Goal: Task Accomplishment & Management: Manage account settings

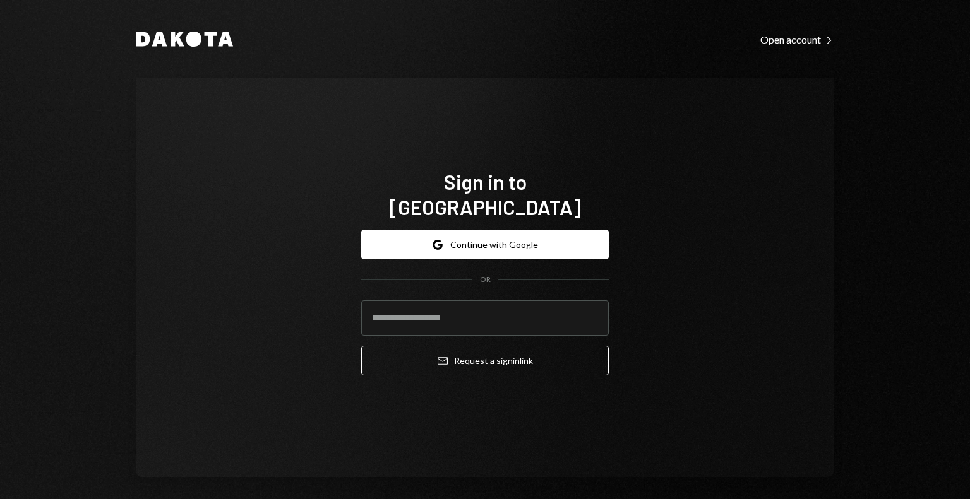
type input "**********"
click at [455, 347] on button "Email Request a sign in link" at bounding box center [484, 361] width 247 height 30
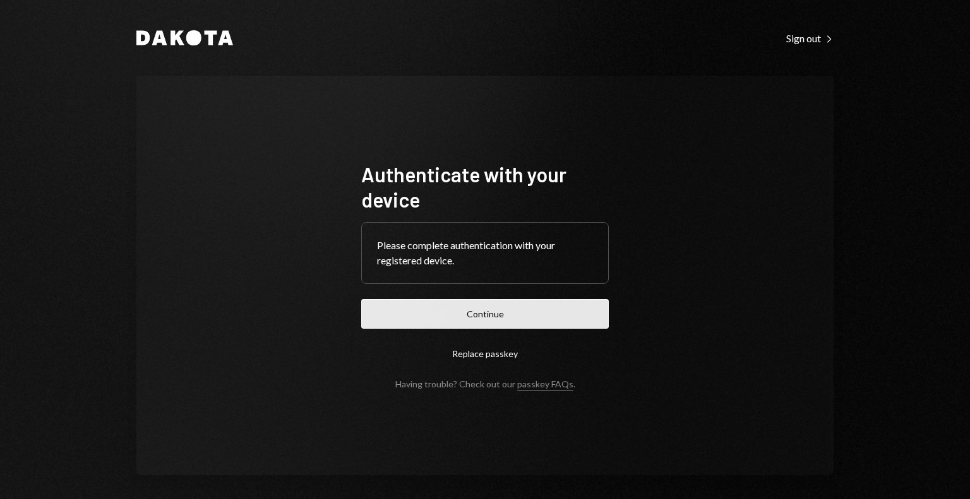
click at [505, 318] on button "Continue" at bounding box center [484, 314] width 247 height 30
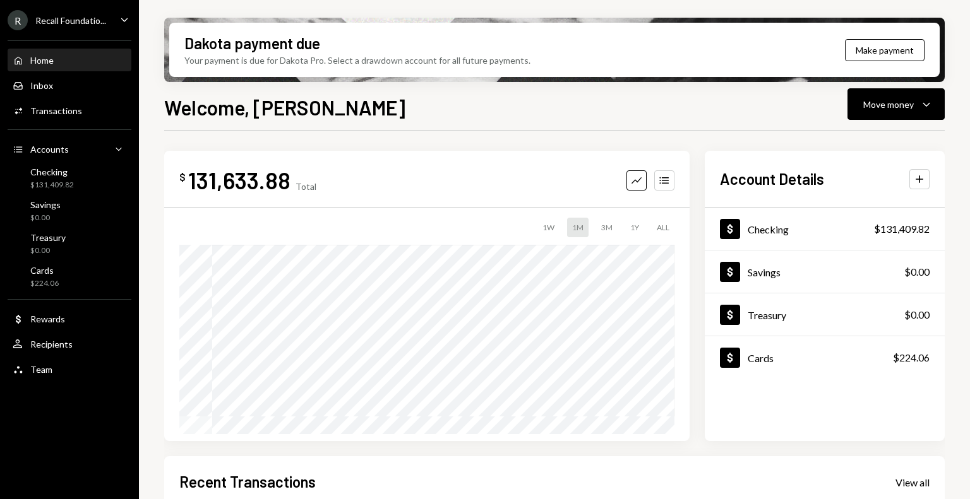
click at [68, 19] on div "Recall Foundatio..." at bounding box center [70, 20] width 71 height 11
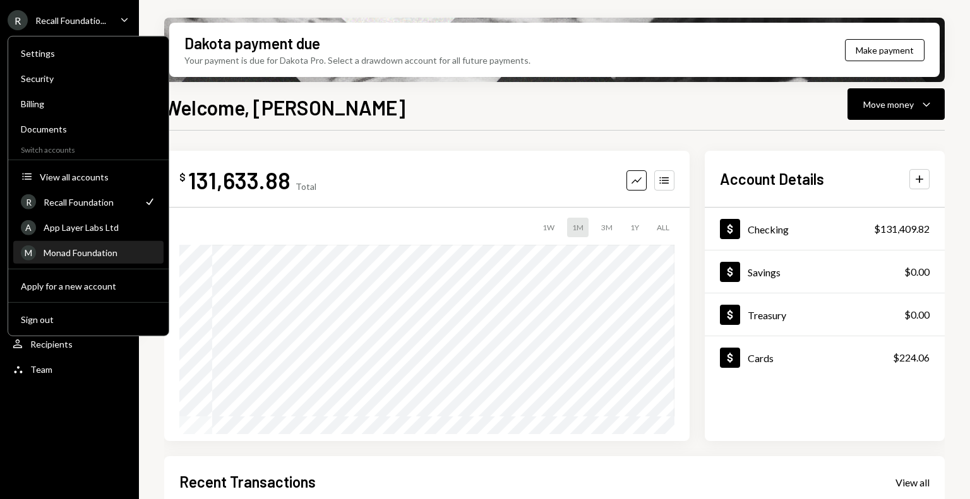
click at [94, 249] on div "Monad Foundation" at bounding box center [100, 252] width 112 height 11
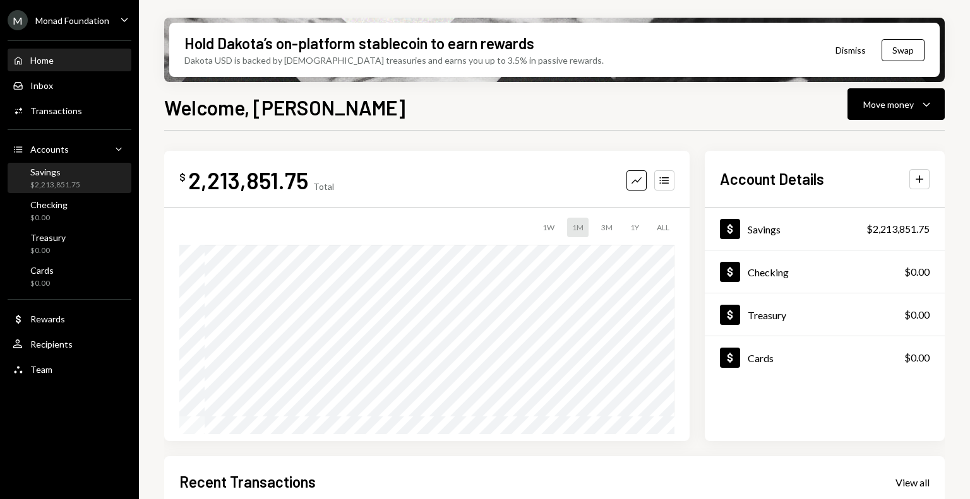
click at [84, 182] on div "Savings $2,213,851.75" at bounding box center [70, 179] width 114 height 24
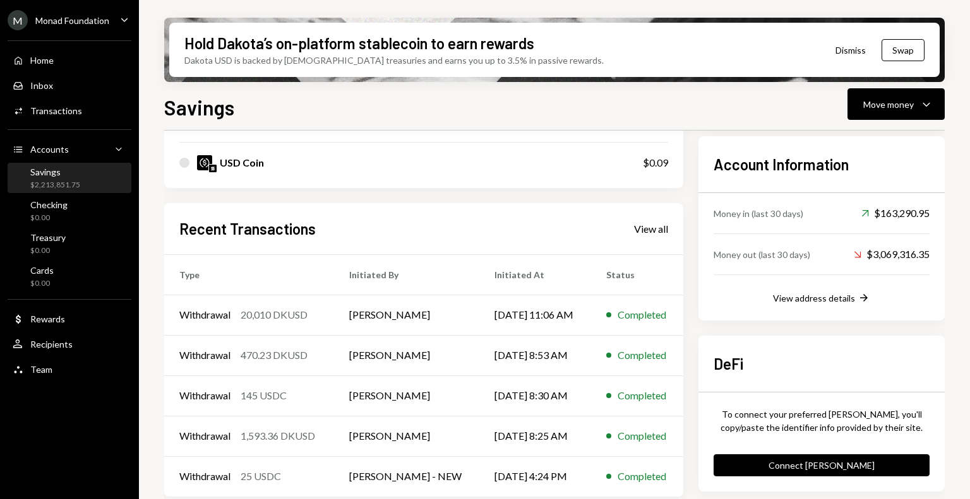
scroll to position [362, 0]
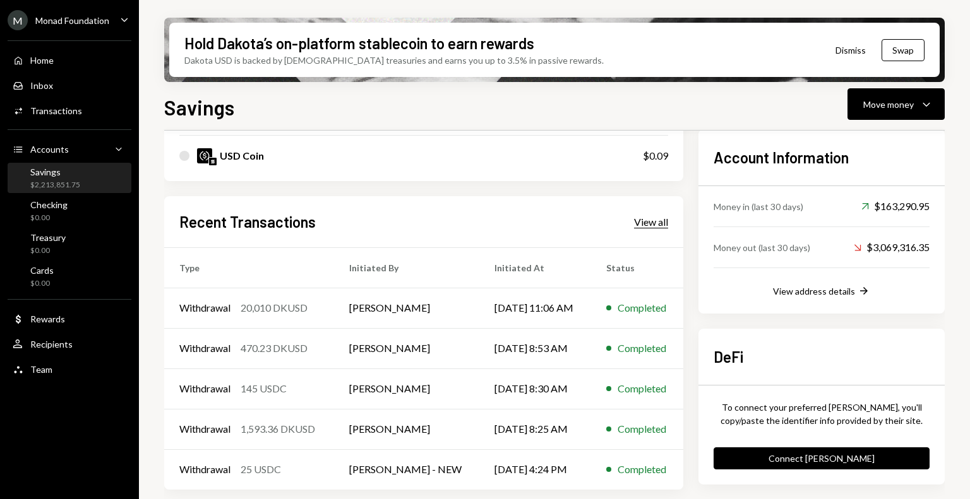
click at [651, 221] on div "View all" at bounding box center [651, 222] width 34 height 13
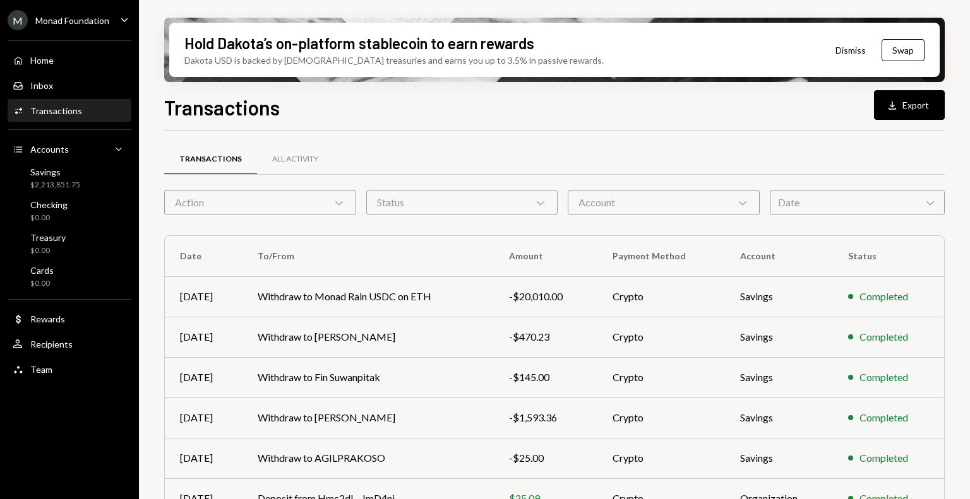
click at [244, 207] on div "Action Chevron Down" at bounding box center [260, 202] width 192 height 25
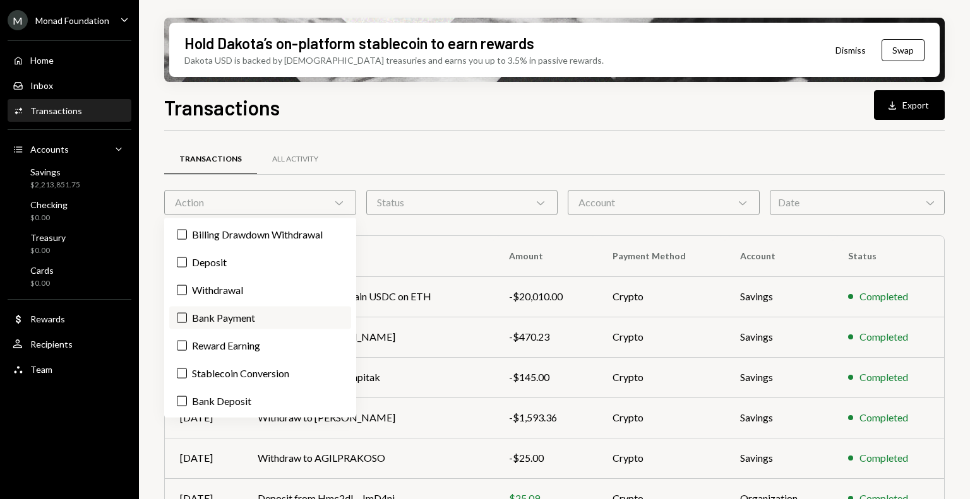
click at [247, 319] on label "Bank Payment" at bounding box center [260, 318] width 182 height 23
click at [187, 319] on button "Bank Payment" at bounding box center [182, 318] width 10 height 10
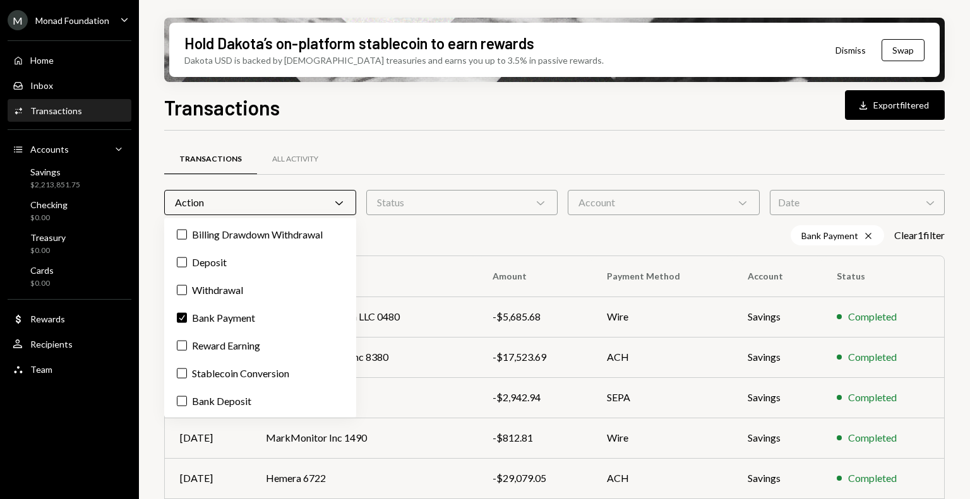
click at [460, 240] on div "Bank Payment Cross Clear 1 filter" at bounding box center [554, 235] width 780 height 20
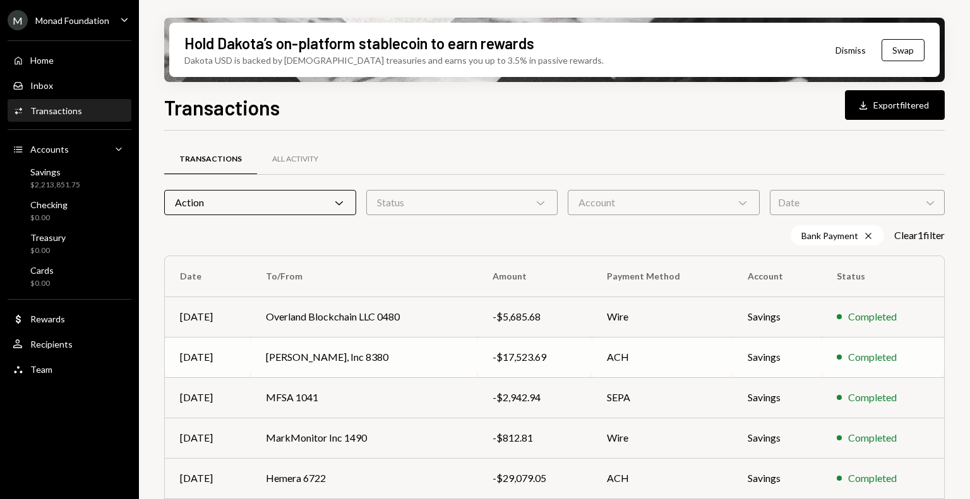
scroll to position [239, 0]
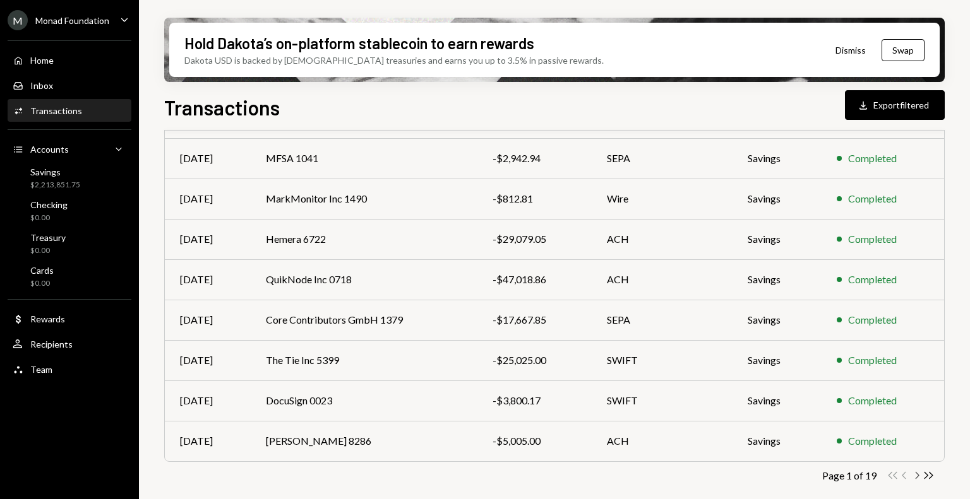
click at [914, 480] on icon "Chevron Right" at bounding box center [916, 476] width 12 height 12
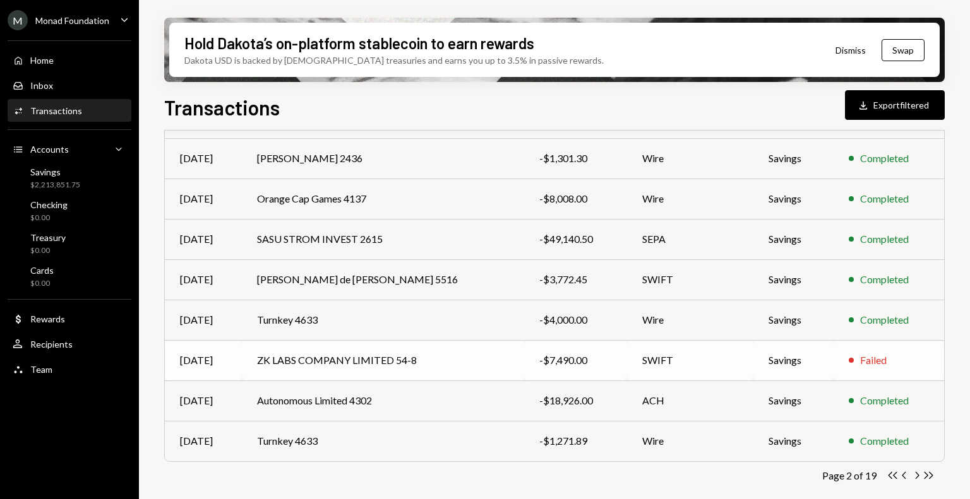
click at [370, 366] on td "ZK LABS COMPANY LIMITED 54-8" at bounding box center [383, 360] width 282 height 40
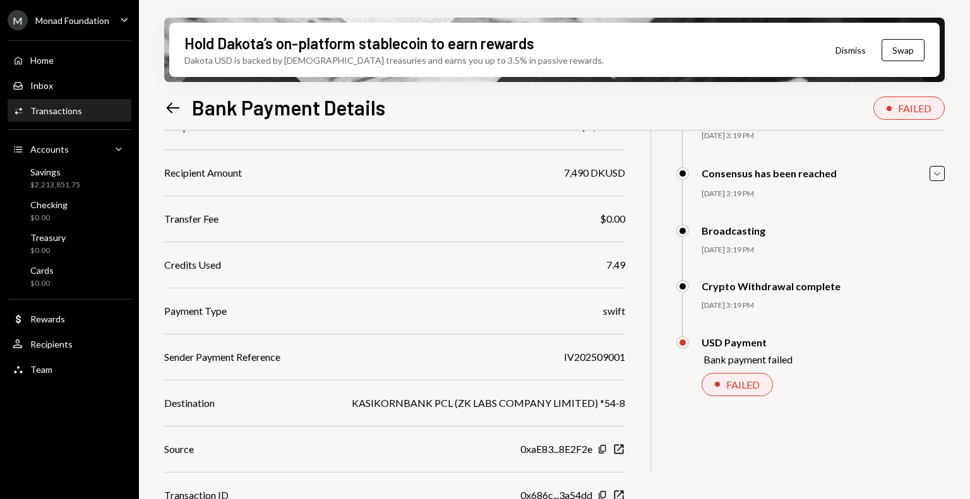
scroll to position [188, 0]
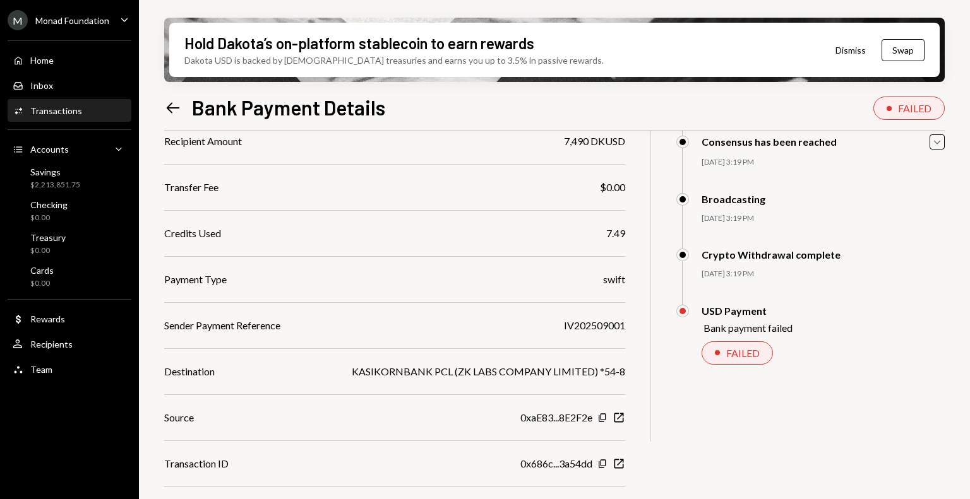
click at [737, 337] on div "USD Payment Bank payment failed FAILED Octavia Tenga Approved Philip Jacobs App…" at bounding box center [810, 347] width 268 height 85
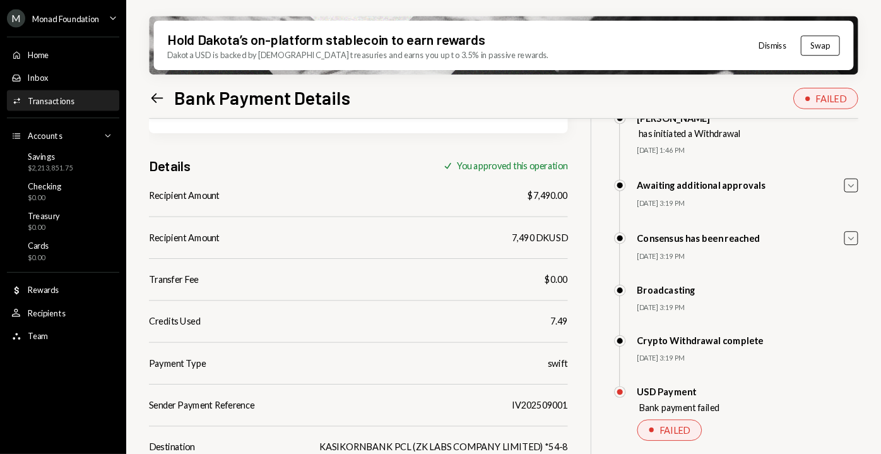
scroll to position [53, 0]
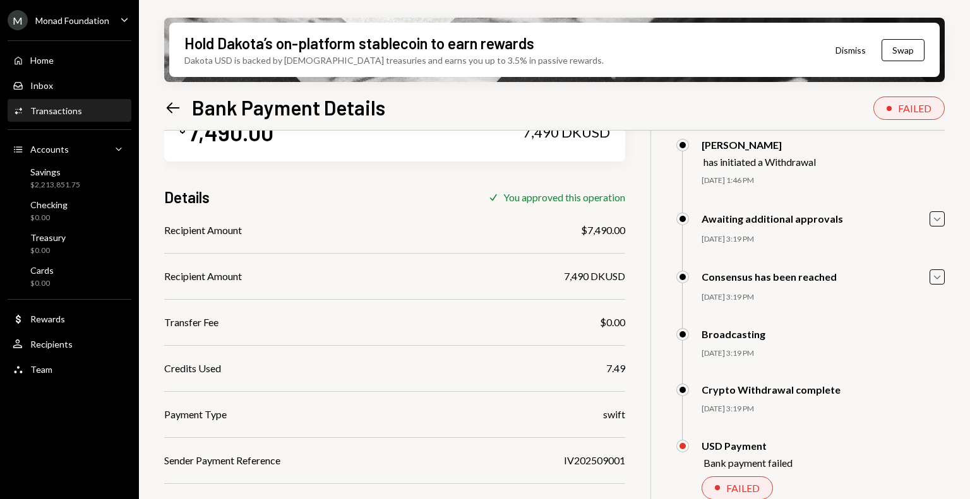
drag, startPoint x: 849, startPoint y: 352, endPoint x: 825, endPoint y: 372, distance: 30.5
click at [825, 372] on div "Broadcasting 09/23/25 3:19 PM Octavia Tenga Approved Philip Jacobs Approved Oct…" at bounding box center [810, 356] width 268 height 56
click at [849, 324] on div "Consensus has been reached Caret Down 09/23/25 3:19 PM Octavia Tenga Approved P…" at bounding box center [810, 299] width 268 height 59
drag, startPoint x: 658, startPoint y: 258, endPoint x: 633, endPoint y: 219, distance: 45.7
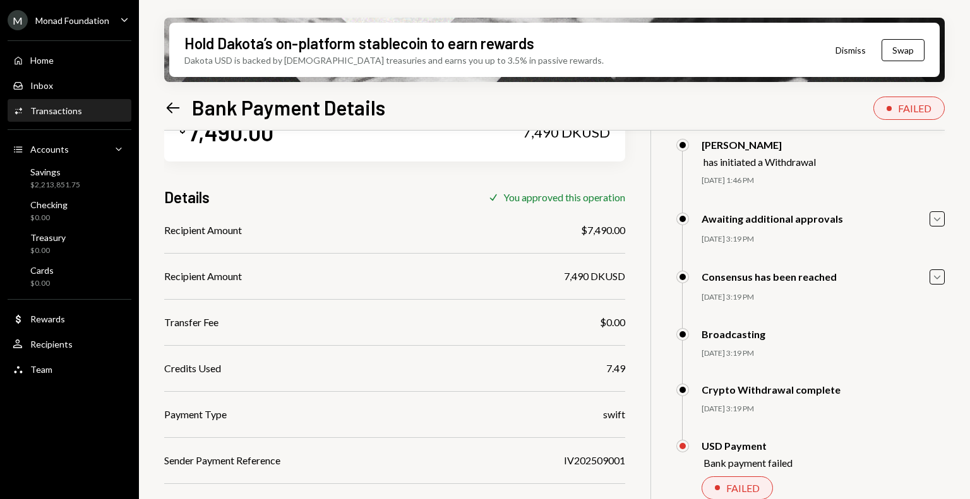
click at [633, 219] on div "$ 7,490.00 7,490 DKUSD Details Check You approved this operation Recipient Amou…" at bounding box center [554, 388] width 780 height 621
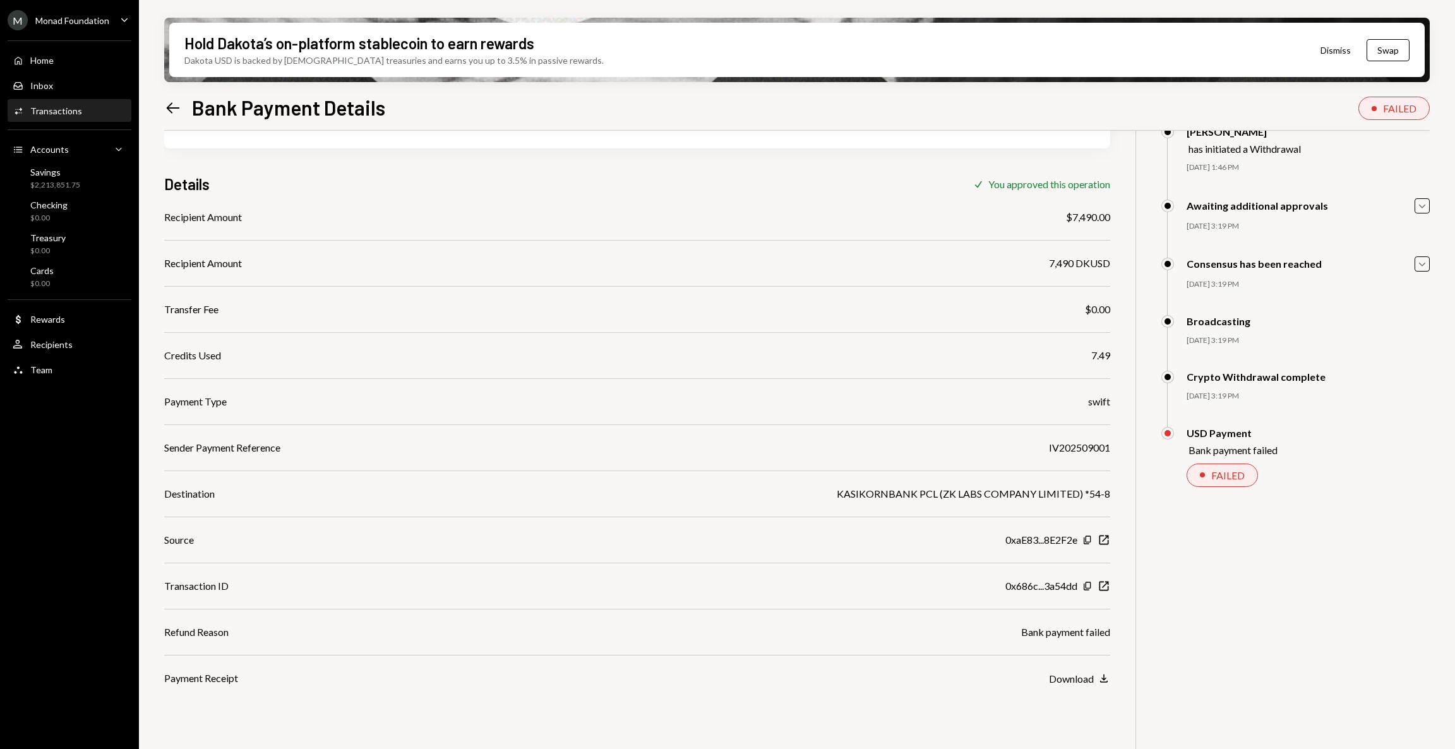
scroll to position [100, 0]
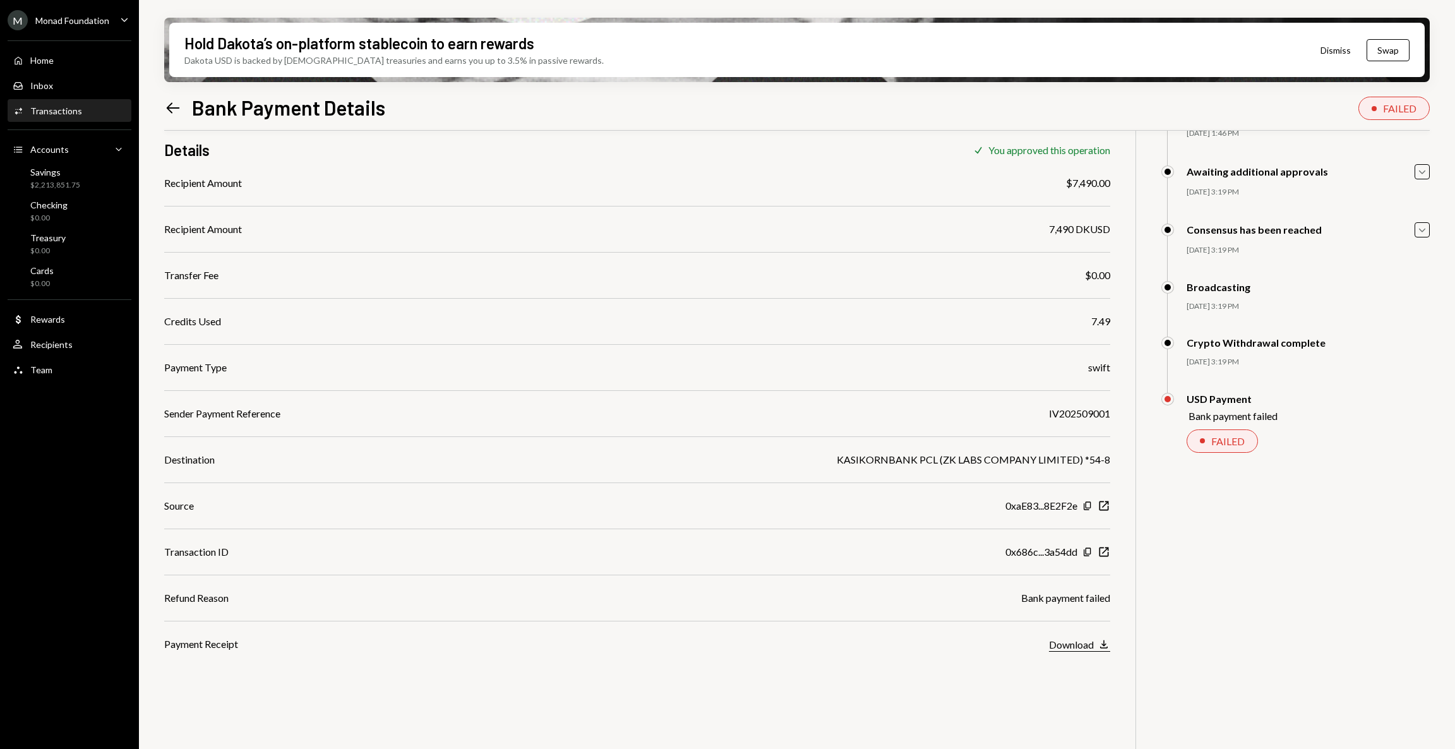
click at [969, 499] on div "Download" at bounding box center [1071, 644] width 45 height 12
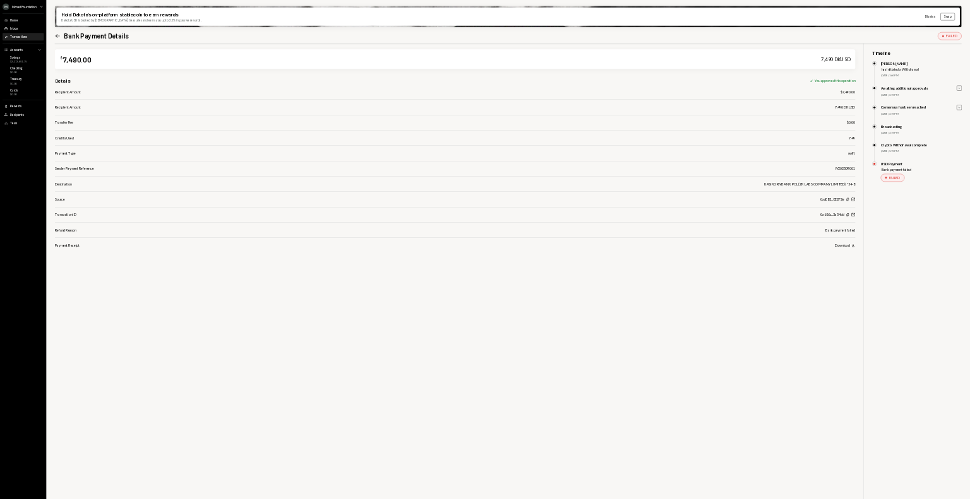
scroll to position [8, 0]
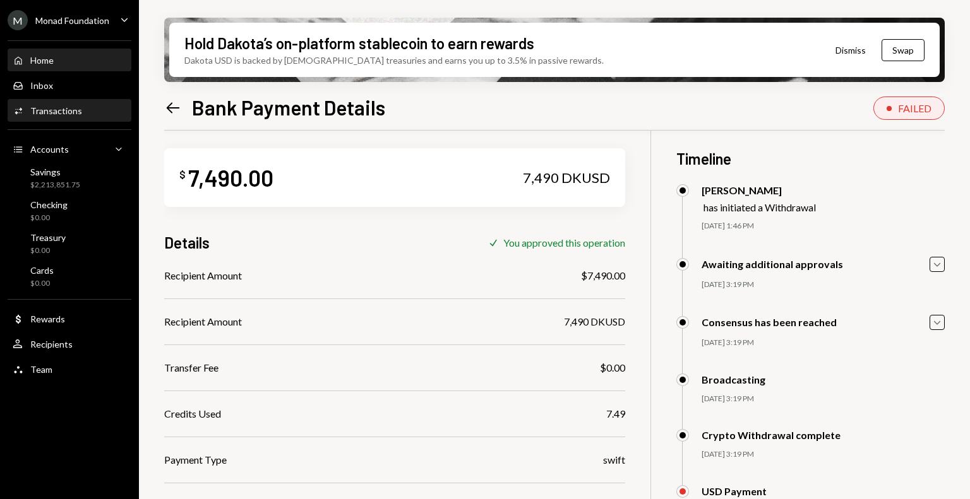
click at [76, 63] on div "Home Home" at bounding box center [70, 60] width 114 height 11
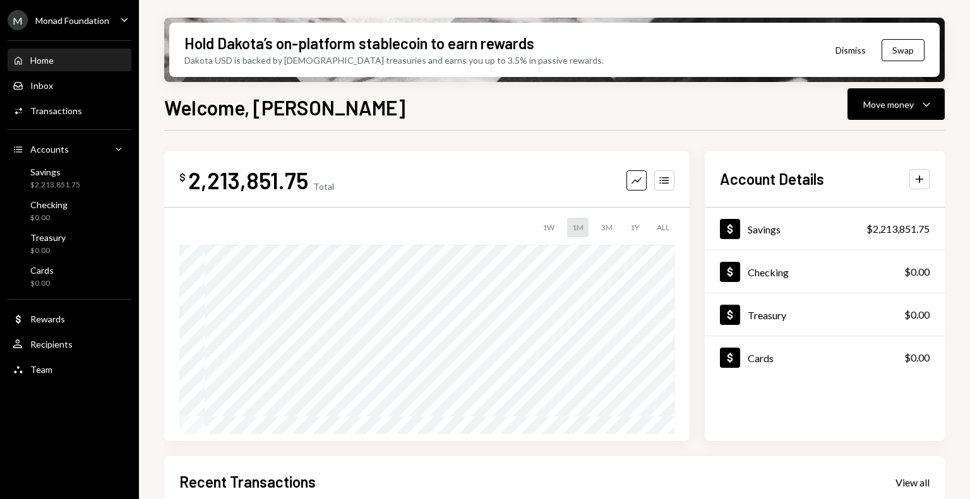
click at [61, 60] on div "Home Home" at bounding box center [70, 60] width 114 height 11
